Goal: Task Accomplishment & Management: Complete application form

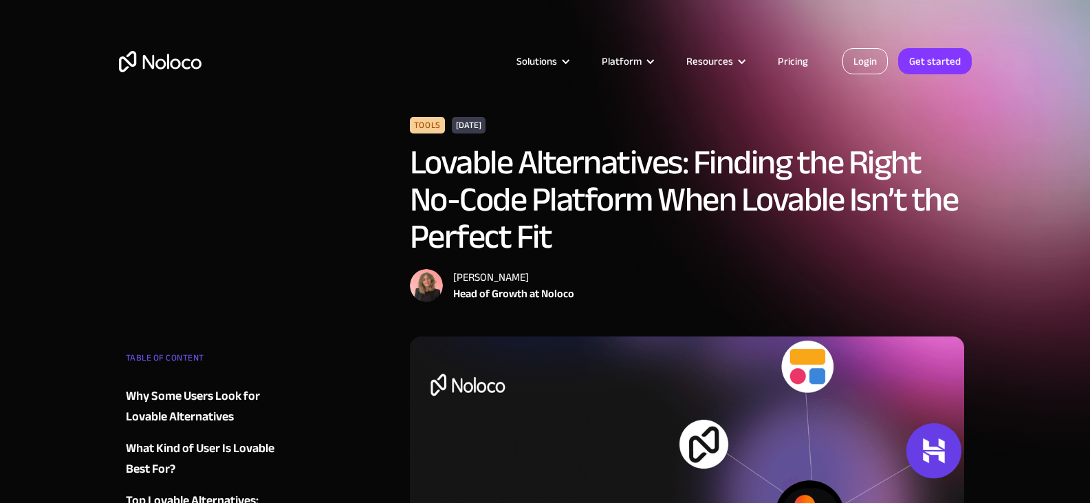
click at [866, 48] on link "Login" at bounding box center [864, 61] width 45 height 26
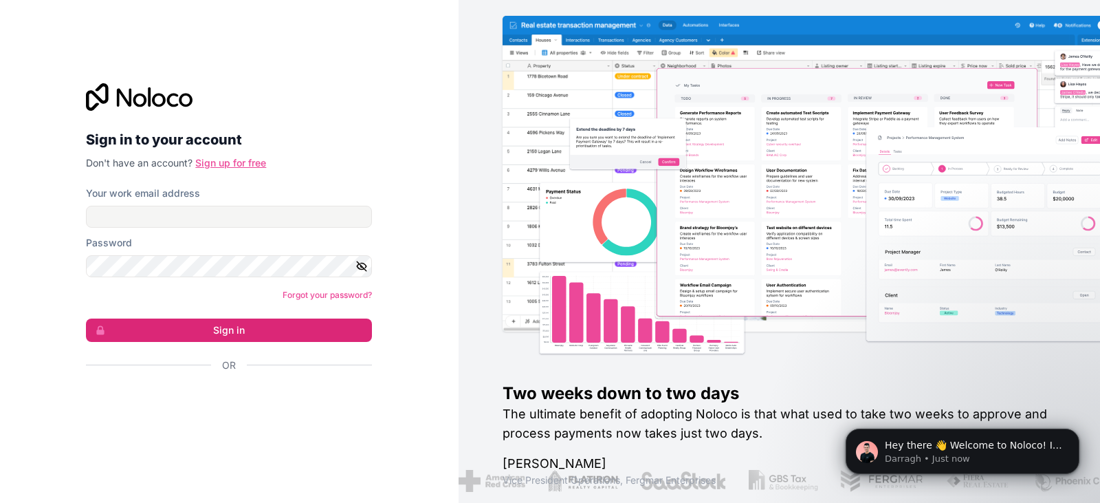
click at [250, 166] on link "Sign up for free" at bounding box center [230, 163] width 71 height 12
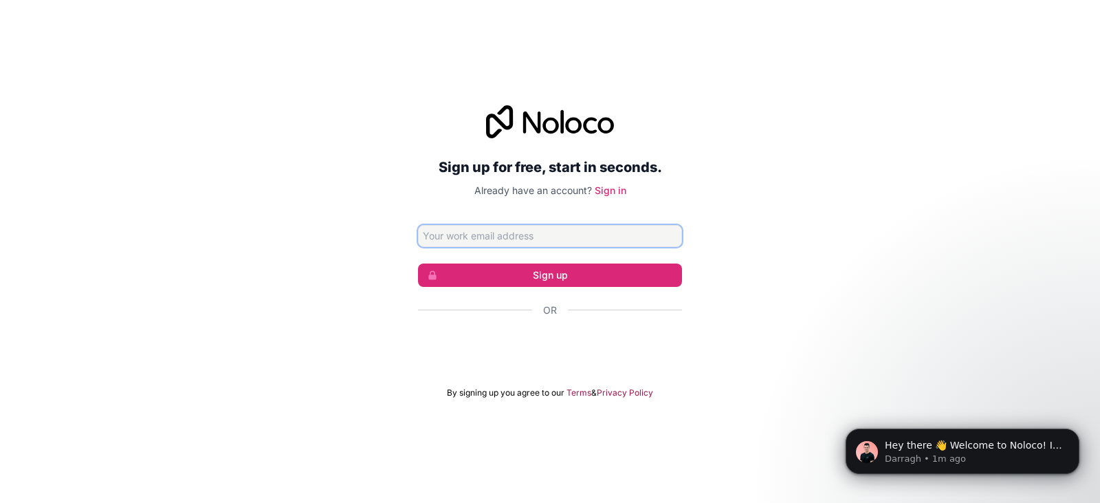
paste input "[EMAIL_ADDRESS][DOMAIN_NAME]"
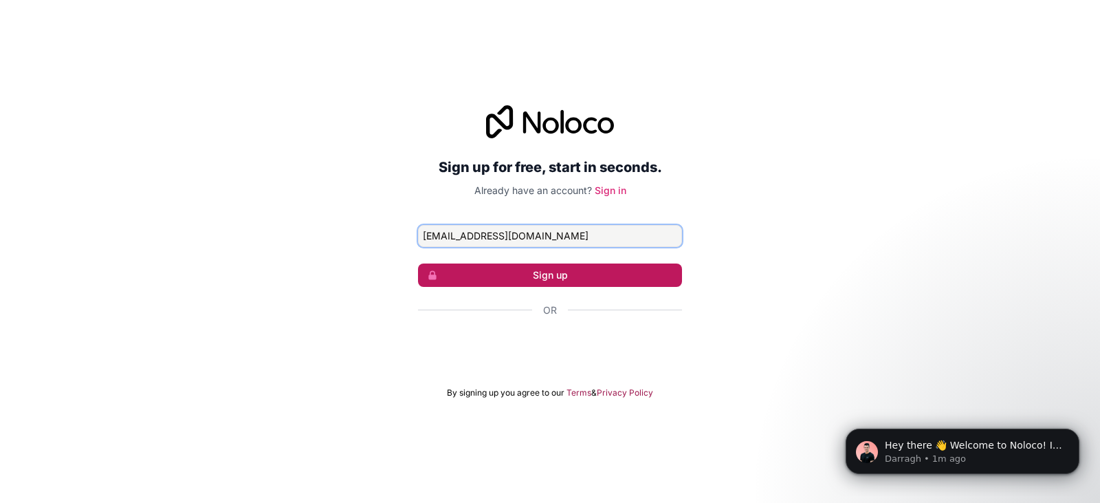
type input "[EMAIL_ADDRESS][DOMAIN_NAME]"
click at [594, 276] on button "Sign up" at bounding box center [550, 274] width 264 height 23
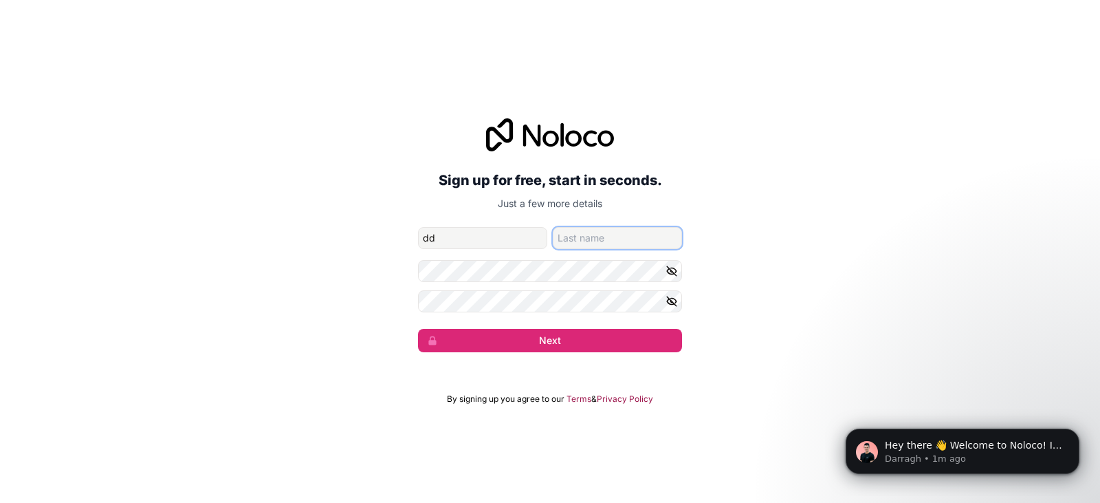
click at [589, 241] on input "family-name" at bounding box center [617, 238] width 129 height 22
drag, startPoint x: 465, startPoint y: 234, endPoint x: 421, endPoint y: 237, distance: 44.1
click at [421, 237] on input "dd" at bounding box center [482, 238] width 129 height 22
type input "[PERSON_NAME]"
type input "alexpour"
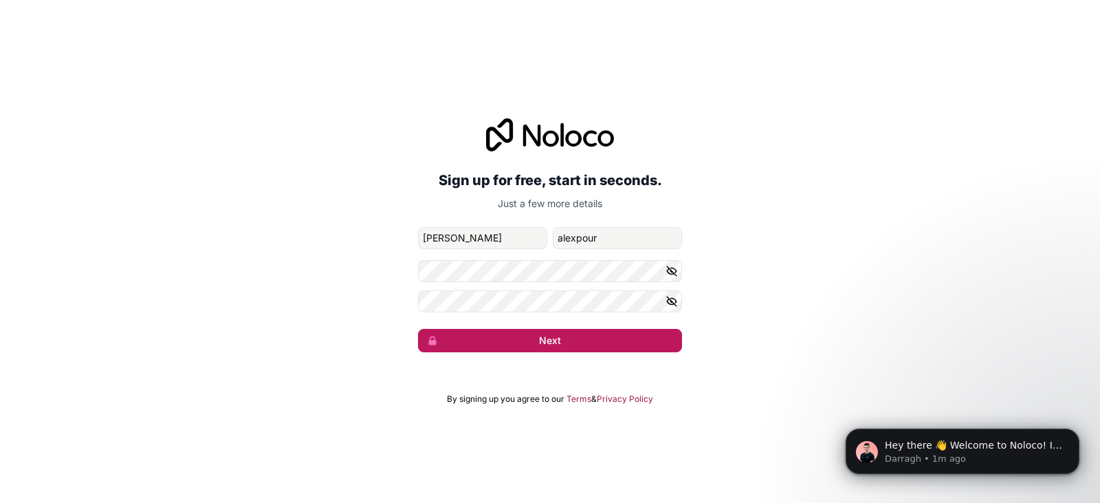
click at [639, 340] on button "Next" at bounding box center [550, 340] width 264 height 23
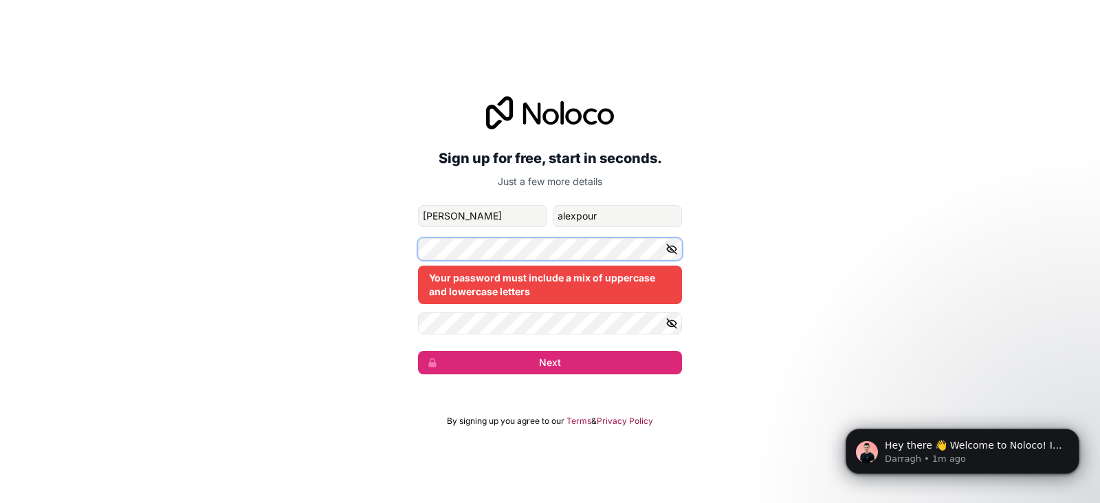
click at [358, 248] on div "Sign up for free, start in seconds. Just a few more details [EMAIL_ADDRESS][DOM…" at bounding box center [550, 235] width 1100 height 316
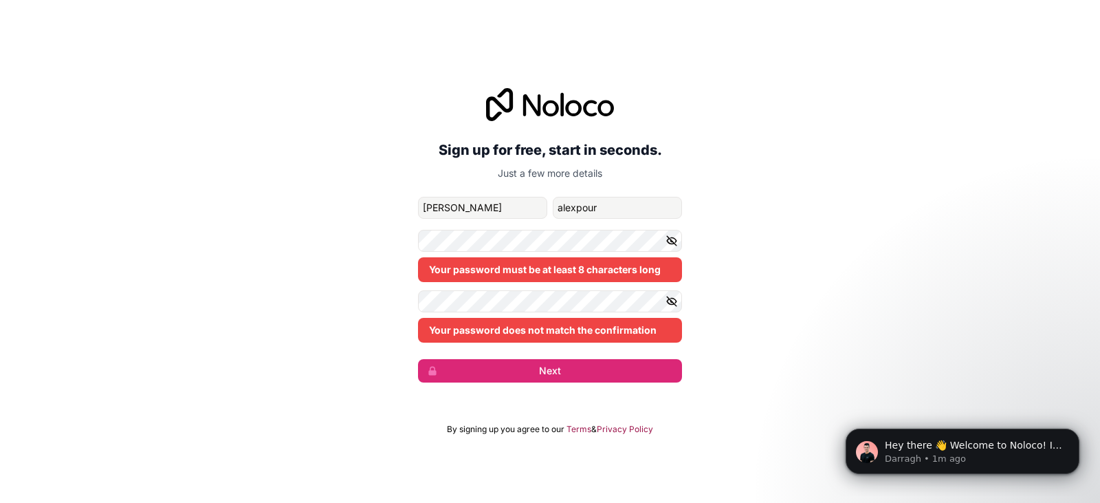
click at [672, 300] on icon "button" at bounding box center [672, 301] width 12 height 12
click at [386, 301] on div "Sign up for free, start in seconds. Just a few more details [EMAIL_ADDRESS][DOM…" at bounding box center [550, 235] width 1100 height 333
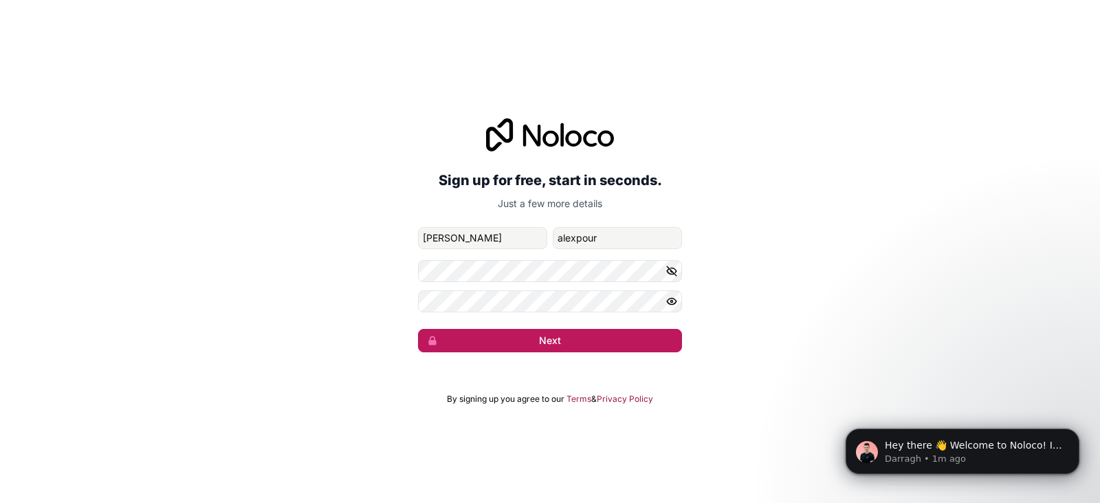
click at [613, 338] on button "Next" at bounding box center [550, 340] width 264 height 23
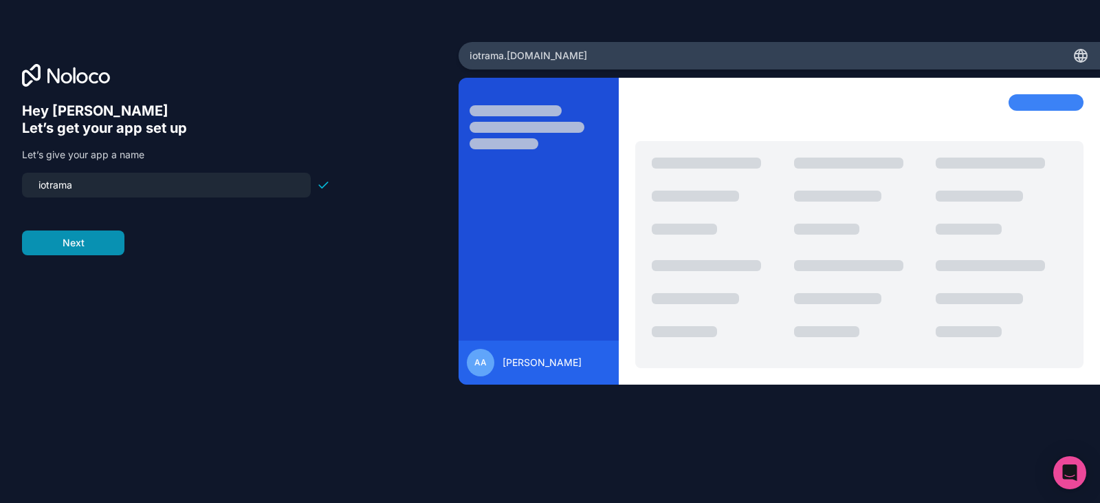
click at [117, 251] on button "Next" at bounding box center [73, 242] width 102 height 25
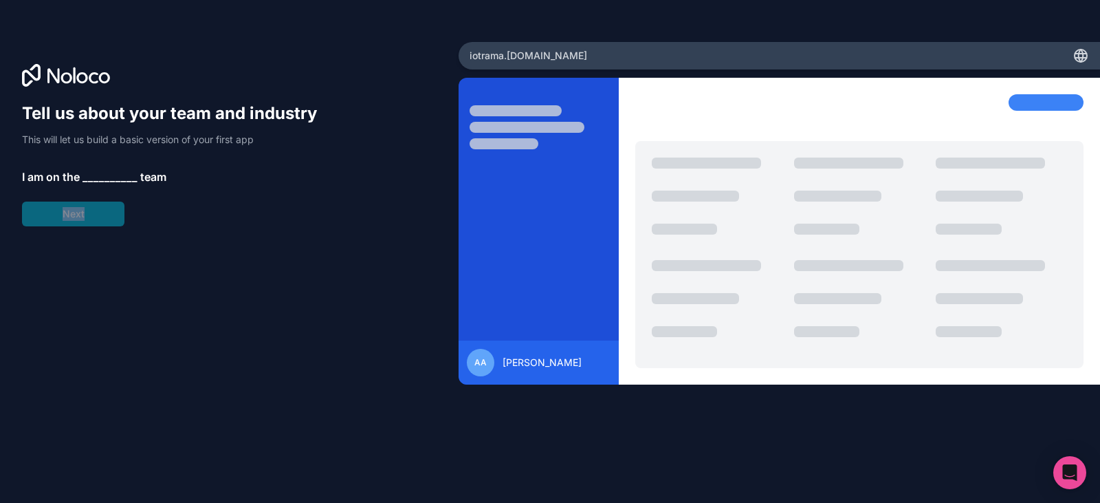
drag, startPoint x: 96, startPoint y: 217, endPoint x: 112, endPoint y: 187, distance: 33.9
click at [112, 187] on div "Tell us about your team and industry This will let us build a basic version of …" at bounding box center [176, 164] width 308 height 124
click at [102, 171] on span "__________" at bounding box center [110, 176] width 55 height 17
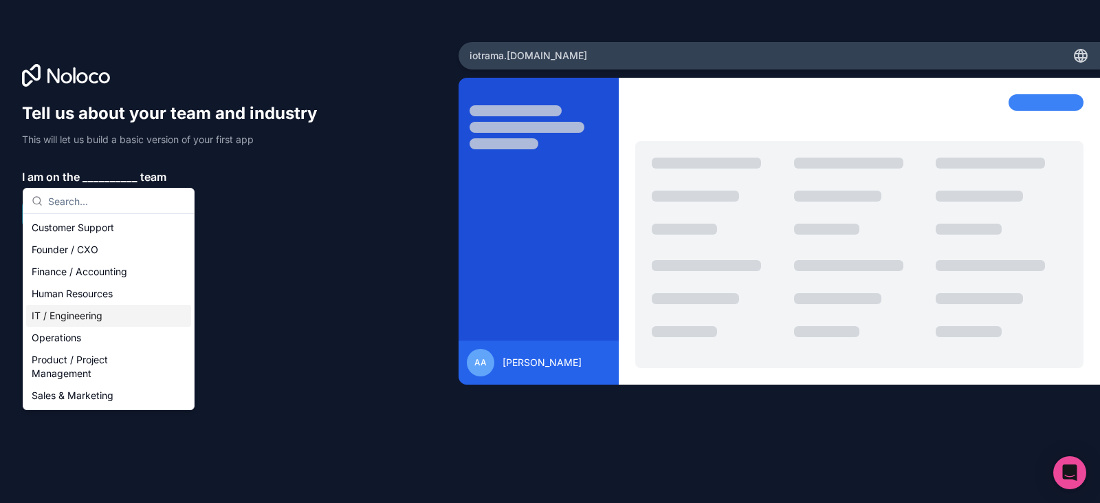
click at [102, 320] on div "IT / Engineering" at bounding box center [108, 316] width 165 height 22
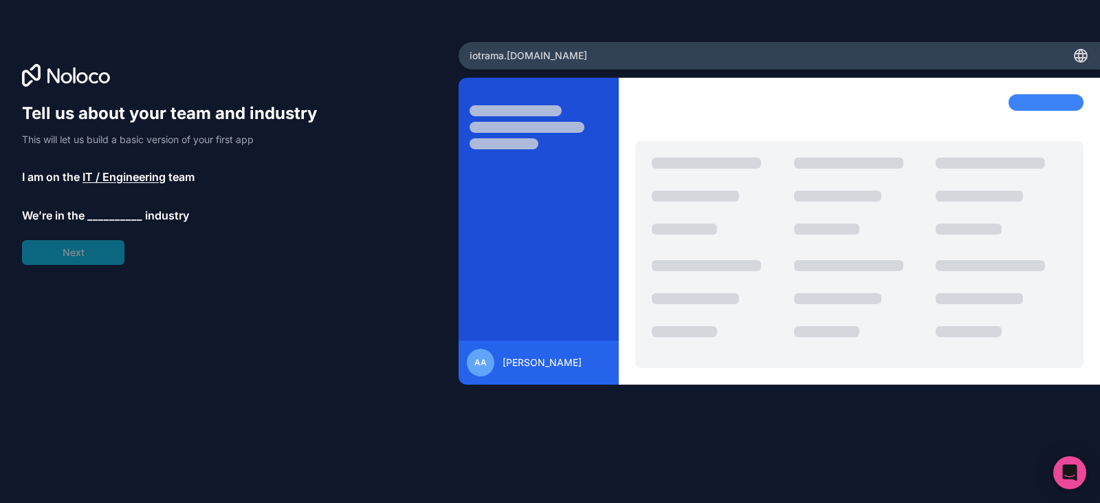
click at [103, 214] on span "__________" at bounding box center [114, 215] width 55 height 17
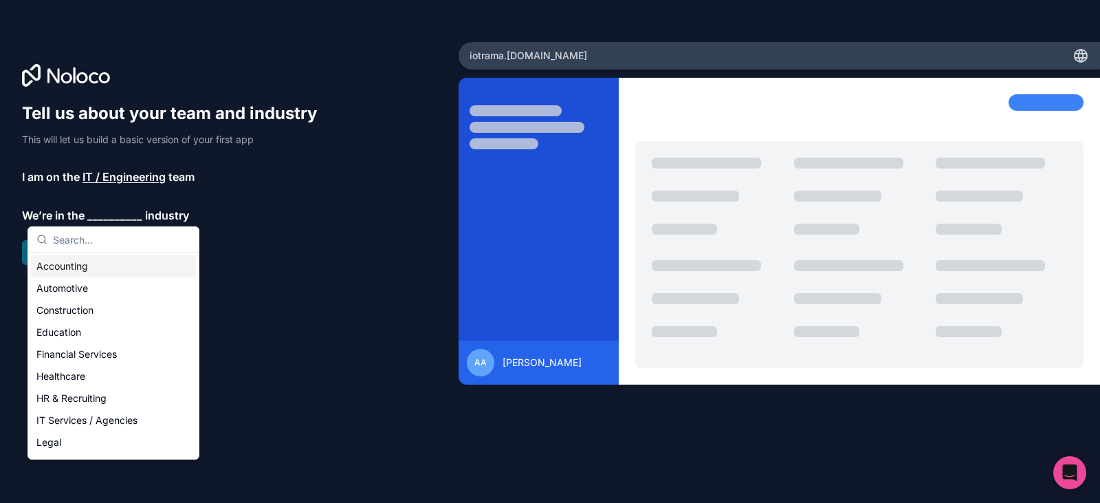
click at [86, 272] on div "Accounting" at bounding box center [113, 266] width 165 height 22
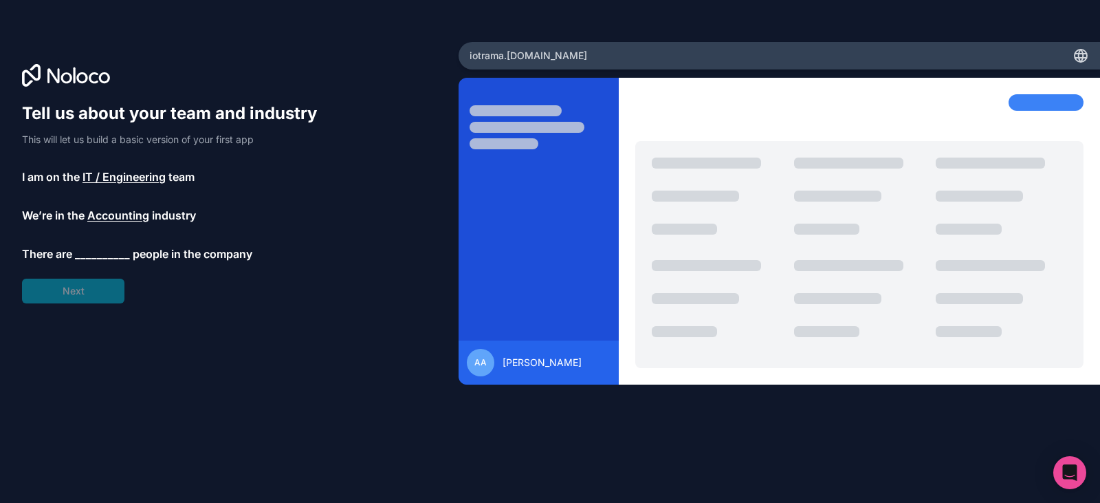
click at [89, 256] on span "__________" at bounding box center [102, 254] width 55 height 17
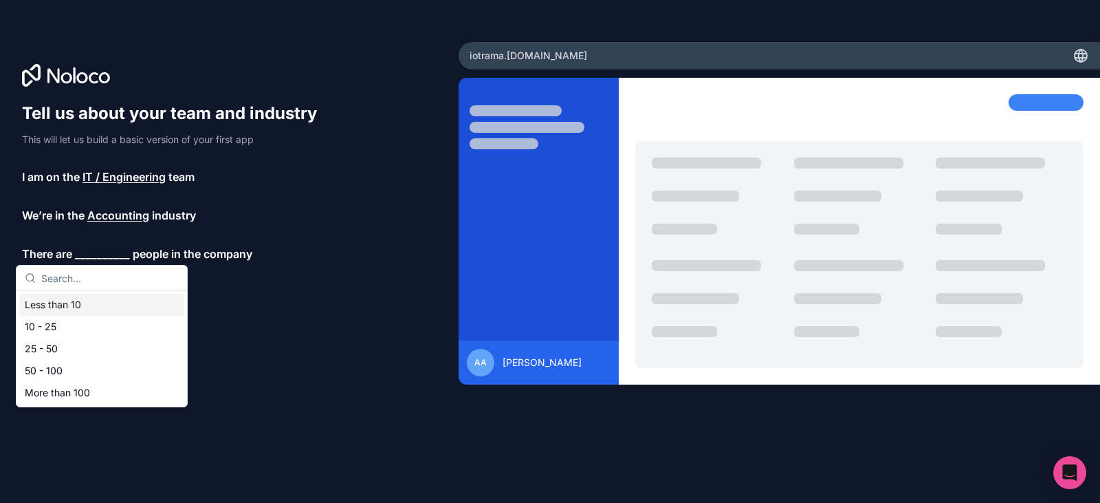
click at [96, 305] on div "Less than 10" at bounding box center [101, 305] width 165 height 22
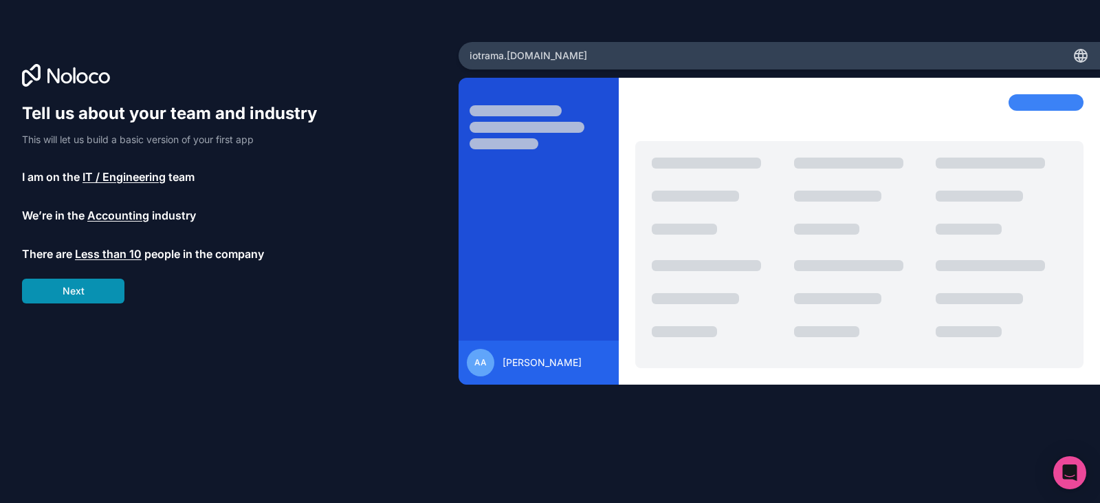
click at [90, 298] on button "Next" at bounding box center [73, 291] width 102 height 25
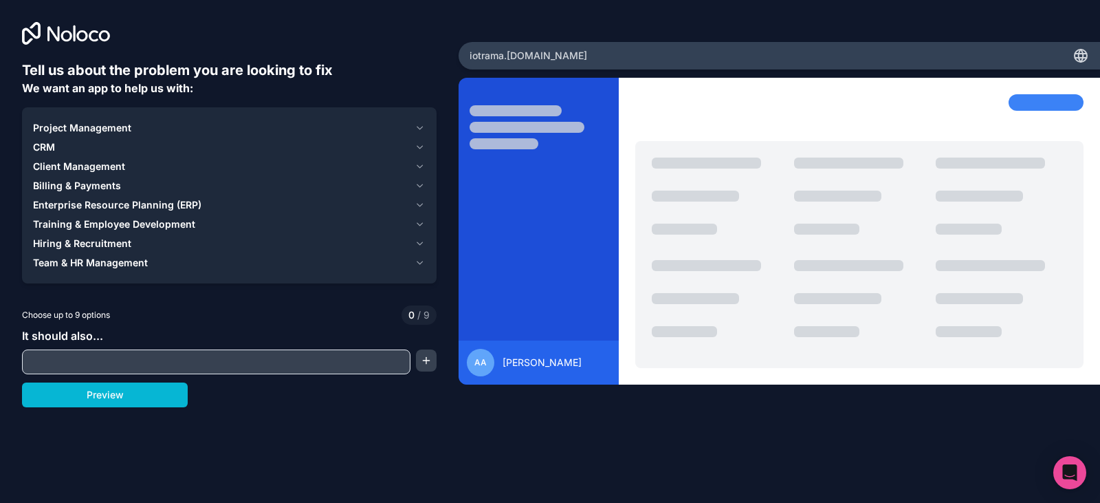
click at [52, 149] on span "CRM" at bounding box center [44, 147] width 22 height 14
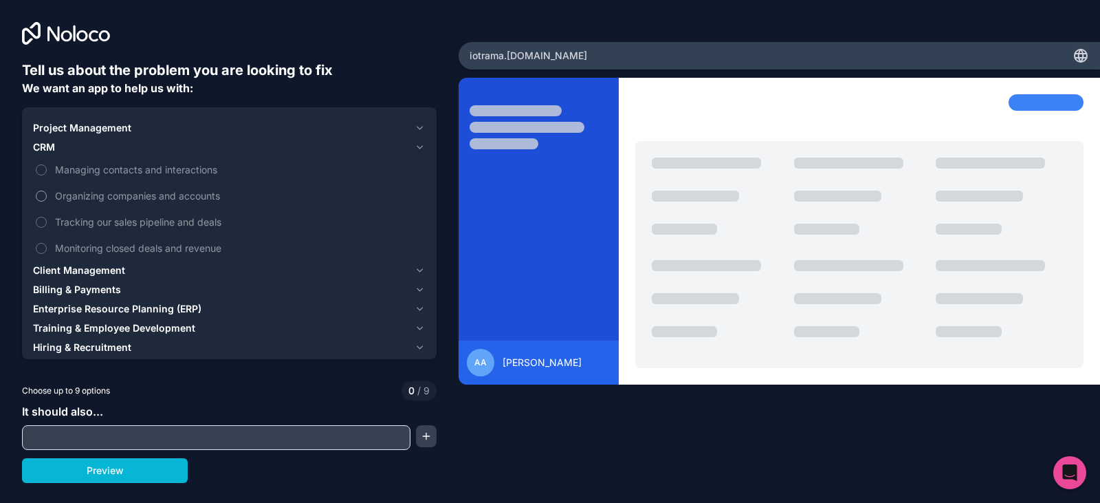
click at [175, 197] on span "Organizing companies and accounts" at bounding box center [239, 195] width 368 height 14
click at [47, 197] on button "Organizing companies and accounts" at bounding box center [41, 195] width 11 height 11
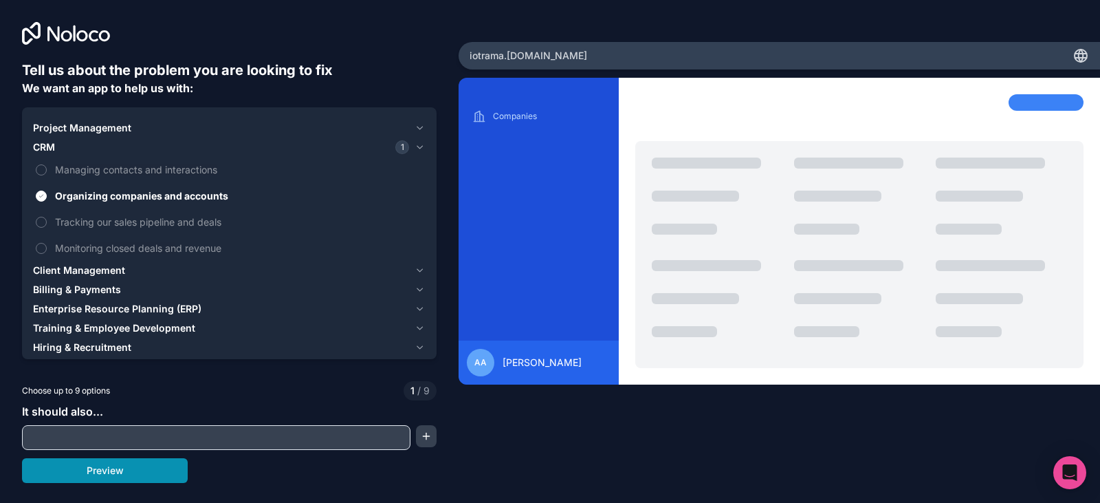
click at [135, 468] on button "Preview" at bounding box center [105, 470] width 166 height 25
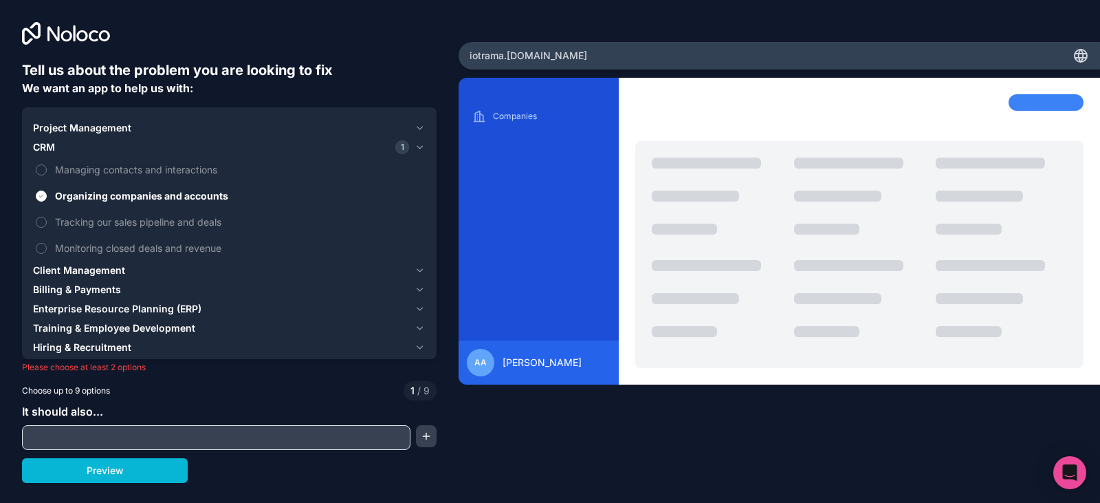
click at [172, 313] on span "Enterprise Resource Planning (ERP)" at bounding box center [117, 309] width 168 height 14
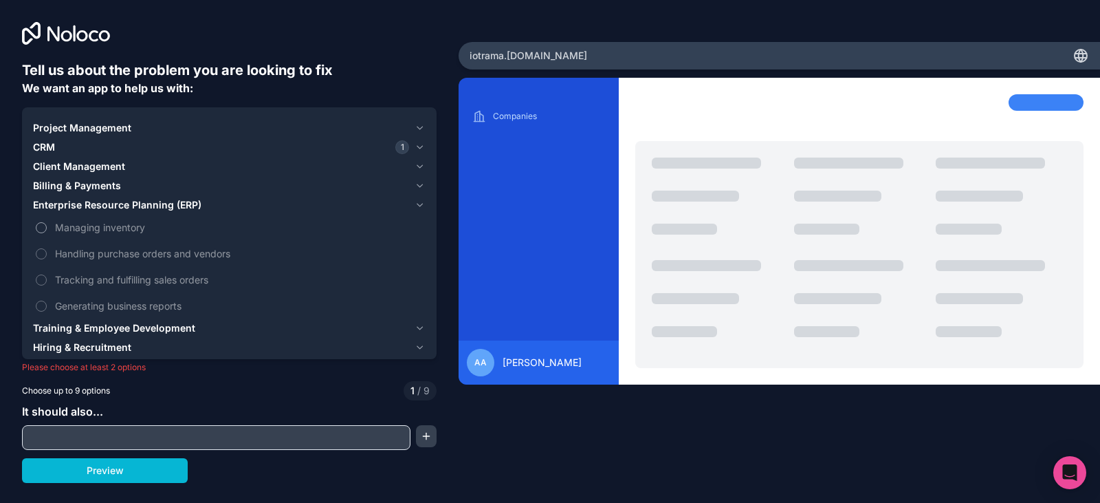
click at [41, 238] on label "Managing inventory" at bounding box center [229, 227] width 393 height 25
click at [41, 233] on button "Managing inventory" at bounding box center [41, 227] width 11 height 11
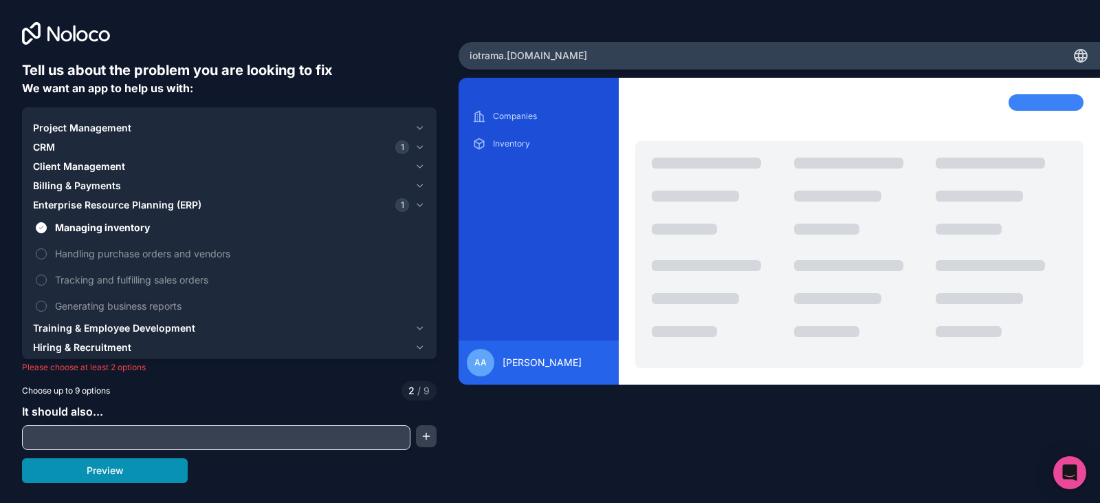
click at [130, 473] on button "Preview" at bounding box center [105, 470] width 166 height 25
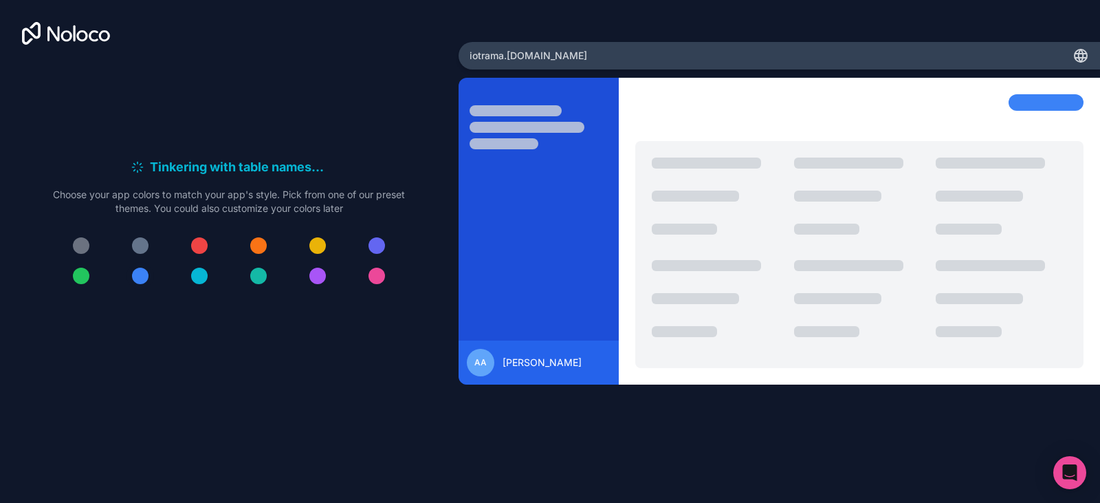
click at [142, 282] on div at bounding box center [140, 276] width 17 height 17
click at [140, 276] on div at bounding box center [140, 276] width 17 height 17
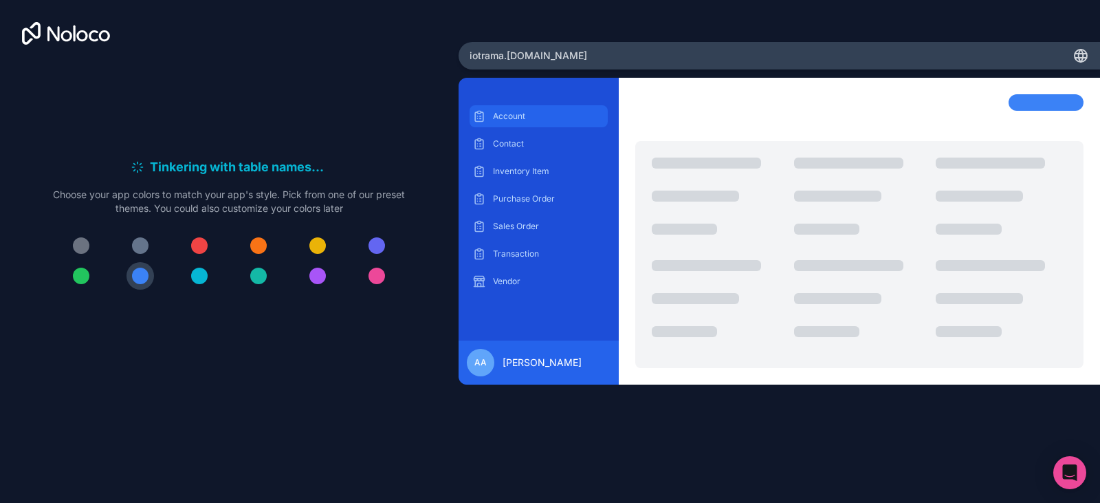
click at [526, 112] on p "Account" at bounding box center [549, 116] width 112 height 11
click at [510, 131] on div "Account Contact Inventory Item Purchase Order Sales Order Transaction Vendor" at bounding box center [539, 198] width 138 height 187
click at [513, 142] on p "Contact" at bounding box center [549, 143] width 112 height 11
click at [520, 168] on p "Inventory Item" at bounding box center [549, 171] width 112 height 11
click at [520, 199] on p "Purchase Order" at bounding box center [549, 198] width 112 height 11
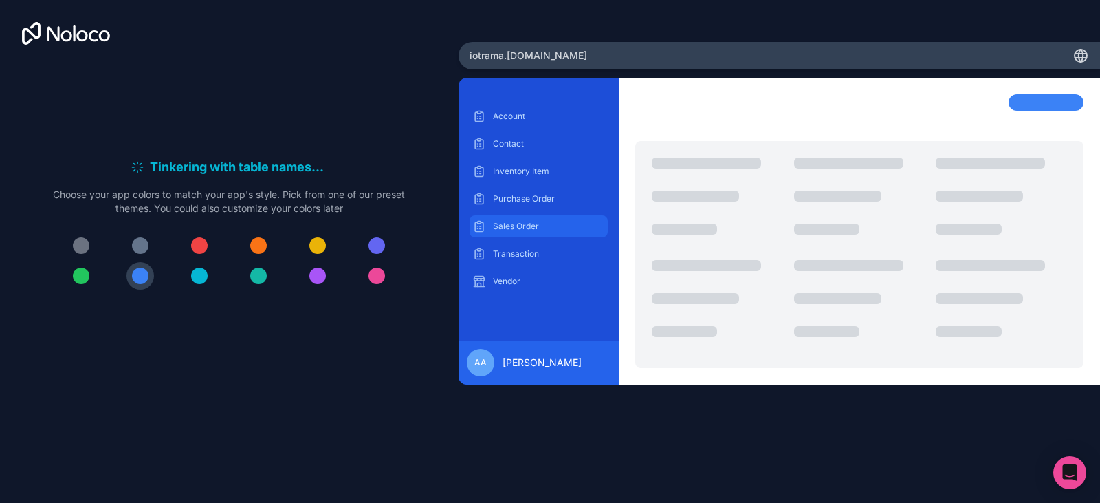
click at [521, 229] on p "Sales Order" at bounding box center [549, 226] width 112 height 11
click at [521, 257] on p "Transaction" at bounding box center [549, 253] width 112 height 11
click at [521, 279] on p "Vendor" at bounding box center [549, 281] width 112 height 11
click at [513, 109] on div "Account" at bounding box center [539, 116] width 138 height 22
click at [261, 248] on div at bounding box center [258, 245] width 17 height 17
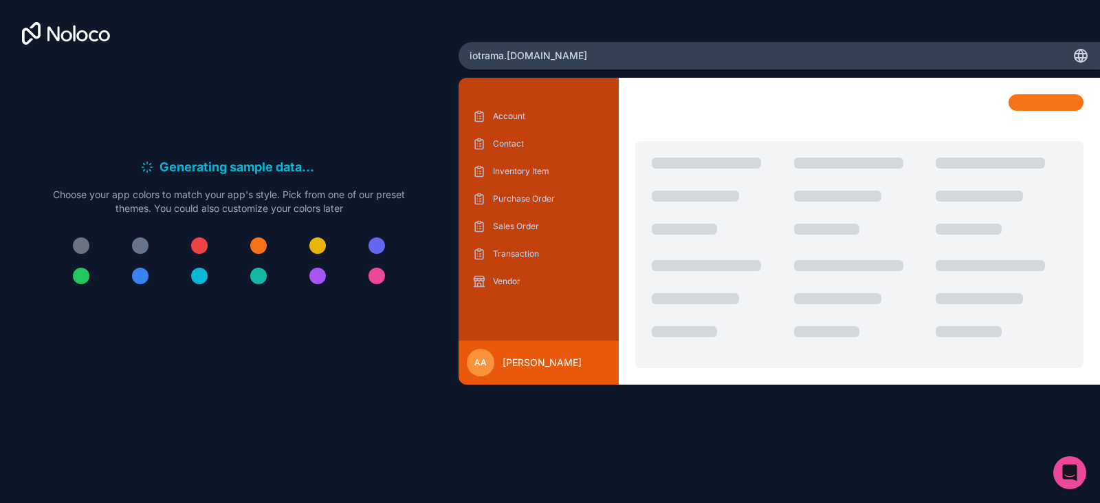
click at [261, 248] on div at bounding box center [258, 245] width 17 height 17
click at [239, 248] on div at bounding box center [229, 261] width 352 height 58
click at [203, 243] on div at bounding box center [199, 245] width 17 height 17
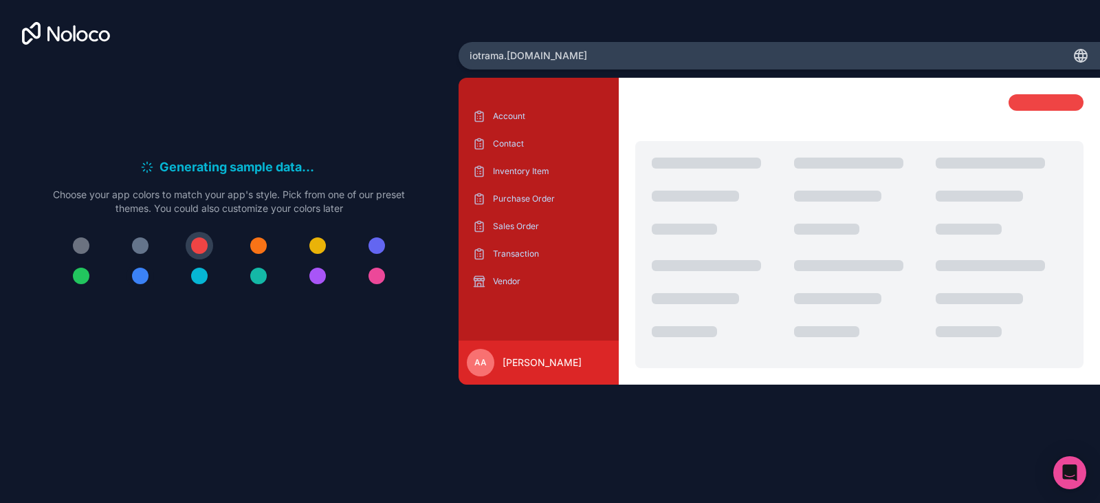
click at [136, 272] on div at bounding box center [140, 276] width 17 height 17
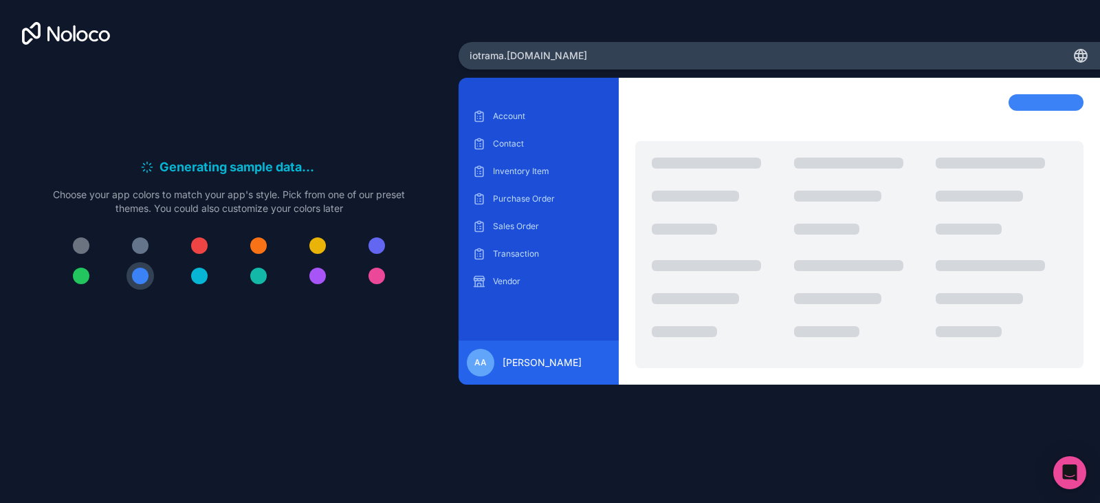
click at [1087, 47] on icon at bounding box center [1081, 55] width 17 height 17
click at [1085, 54] on icon at bounding box center [1081, 55] width 17 height 17
click at [558, 63] on div "iotrama .[DOMAIN_NAME]" at bounding box center [780, 56] width 642 height 28
click at [554, 59] on div "iotrama .[DOMAIN_NAME]" at bounding box center [780, 56] width 642 height 28
click at [544, 56] on span "iotrama .[DOMAIN_NAME]" at bounding box center [529, 56] width 118 height 14
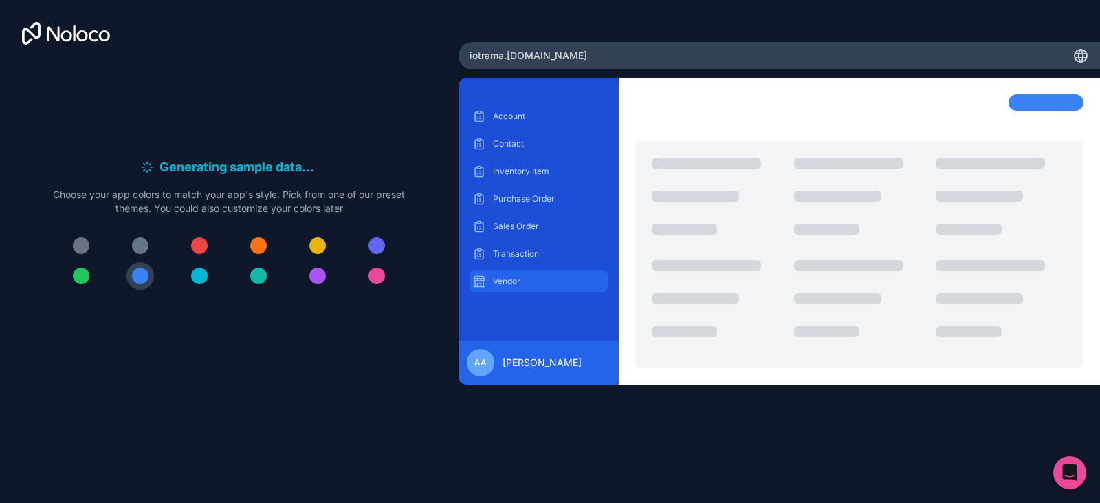
click at [488, 273] on div "Vendor" at bounding box center [539, 281] width 138 height 22
click at [508, 121] on p "Account" at bounding box center [549, 116] width 112 height 11
click at [525, 117] on p "Account" at bounding box center [549, 116] width 112 height 11
